Goal: Task Accomplishment & Management: Use online tool/utility

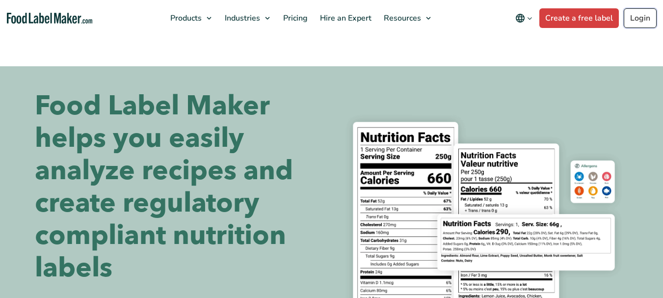
click at [644, 18] on link "Login" at bounding box center [640, 18] width 33 height 20
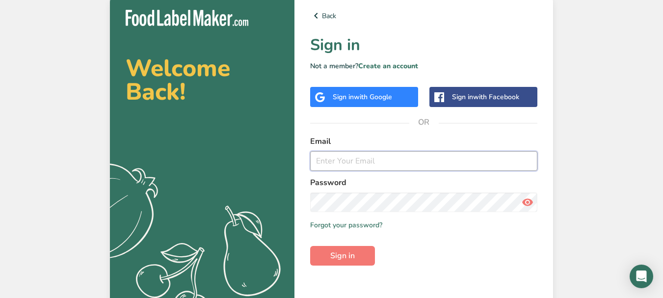
click at [394, 153] on input "email" at bounding box center [423, 161] width 227 height 20
type input "[PERSON_NAME][EMAIL_ADDRESS][DOMAIN_NAME]"
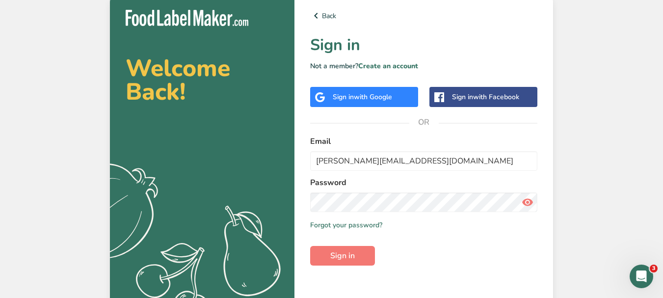
click at [527, 203] on icon at bounding box center [528, 202] width 12 height 18
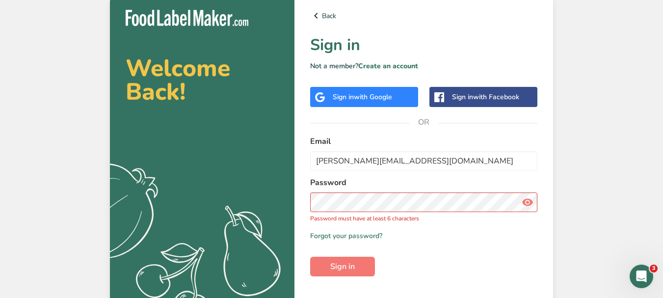
click at [526, 204] on icon at bounding box center [528, 202] width 12 height 18
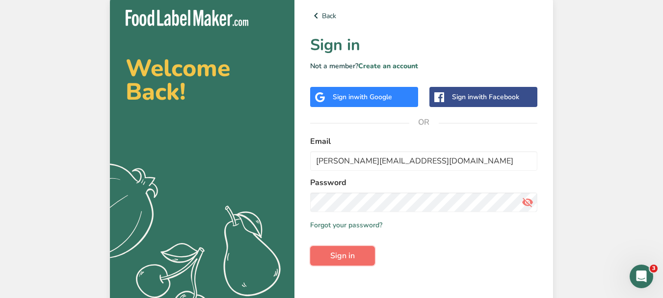
click at [349, 262] on button "Sign in" at bounding box center [342, 256] width 65 height 20
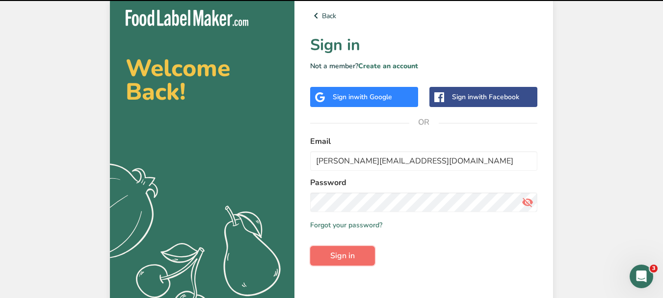
click at [352, 259] on span "Sign in" at bounding box center [342, 256] width 25 height 12
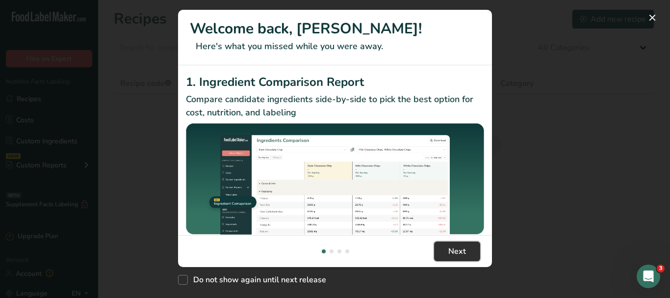
click at [457, 252] on span "Next" at bounding box center [458, 251] width 18 height 12
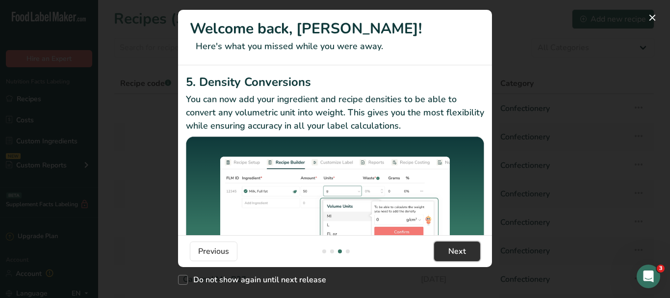
click at [457, 252] on span "Next" at bounding box center [458, 251] width 18 height 12
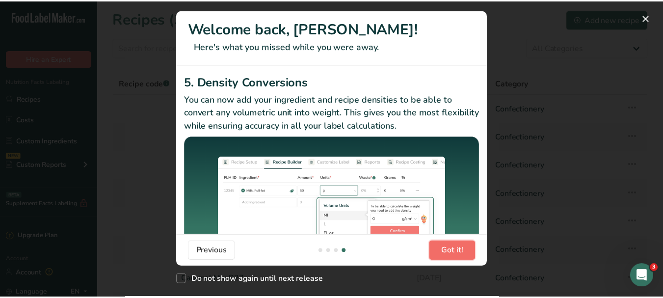
scroll to position [0, 942]
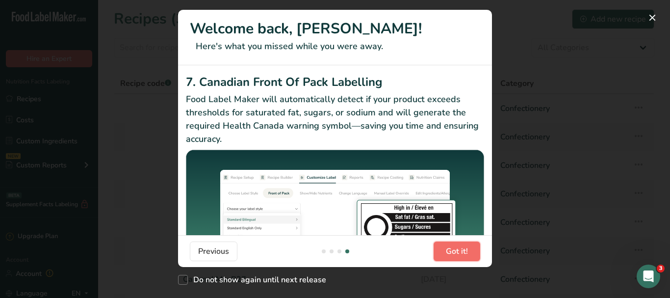
click at [457, 252] on span "Got it!" at bounding box center [457, 251] width 22 height 12
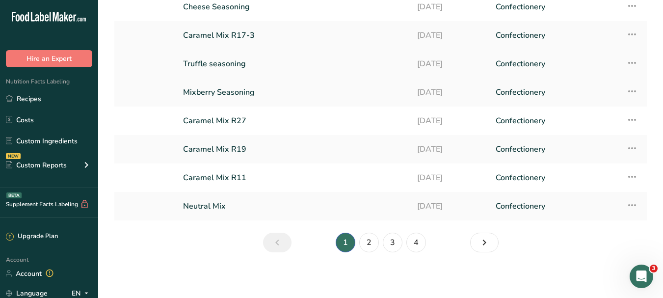
scroll to position [160, 0]
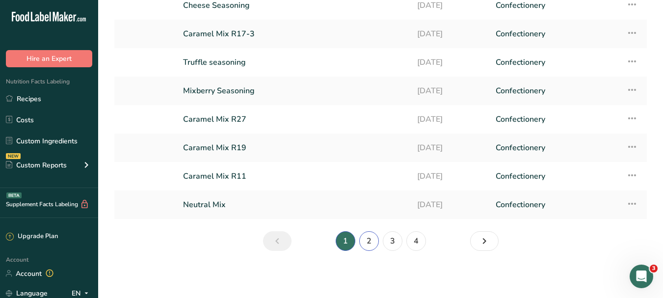
click at [369, 242] on link "2" at bounding box center [369, 241] width 20 height 20
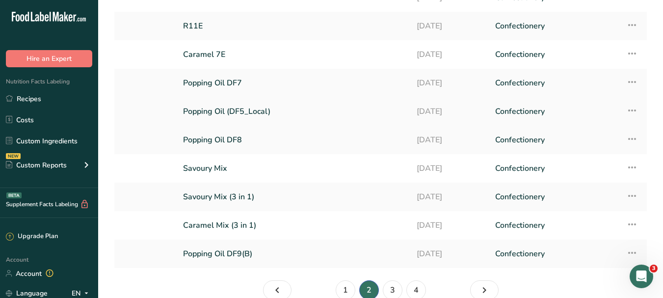
scroll to position [160, 0]
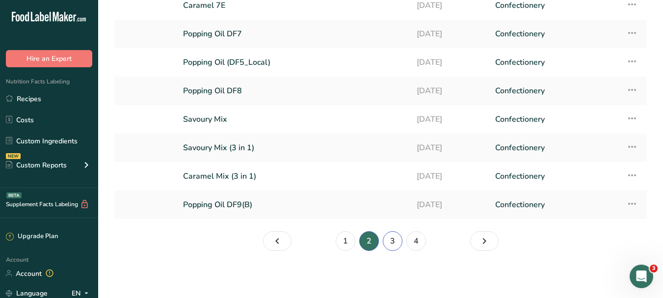
click at [394, 240] on link "3" at bounding box center [393, 241] width 20 height 20
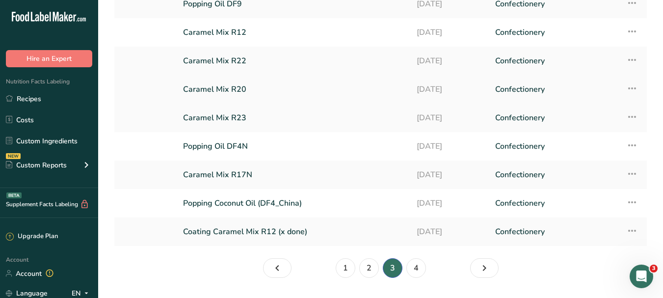
scroll to position [111, 0]
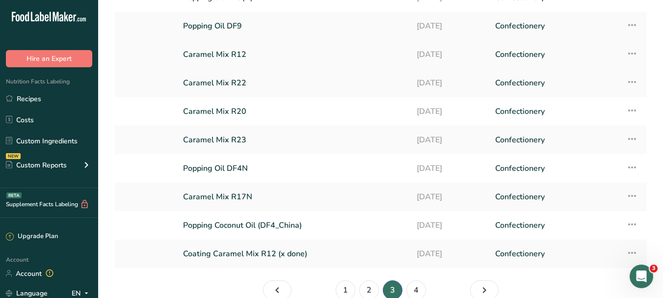
click at [230, 53] on link "Caramel Mix R12" at bounding box center [294, 54] width 222 height 21
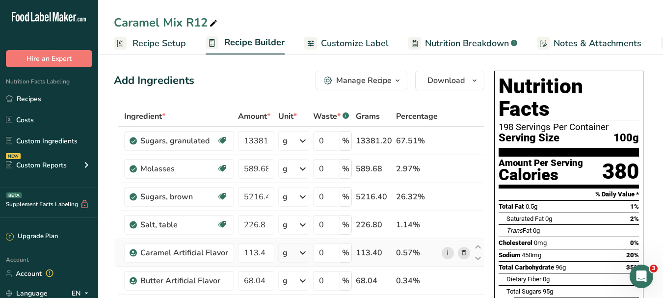
scroll to position [49, 0]
